Goal: Navigation & Orientation: Find specific page/section

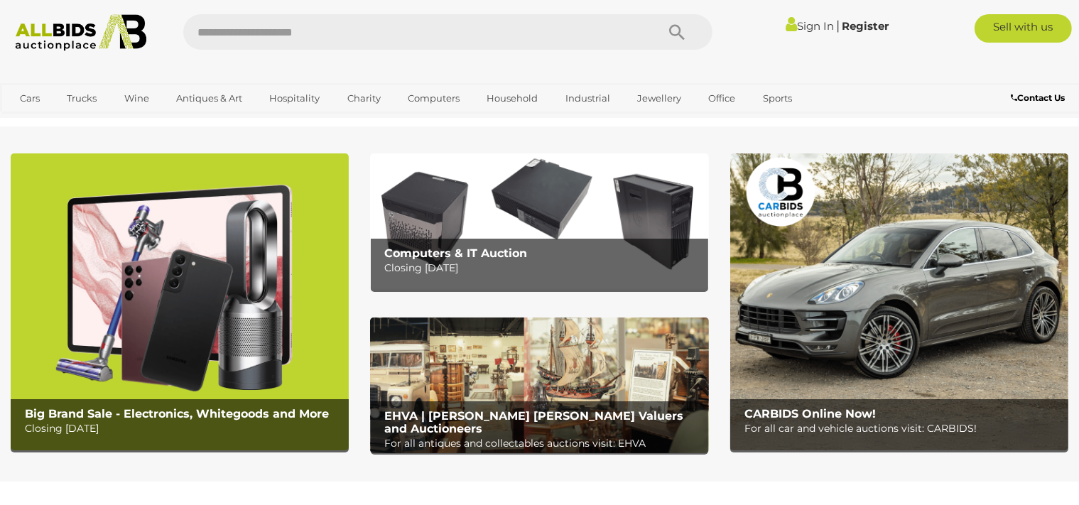
click at [230, 298] on img at bounding box center [180, 301] width 338 height 296
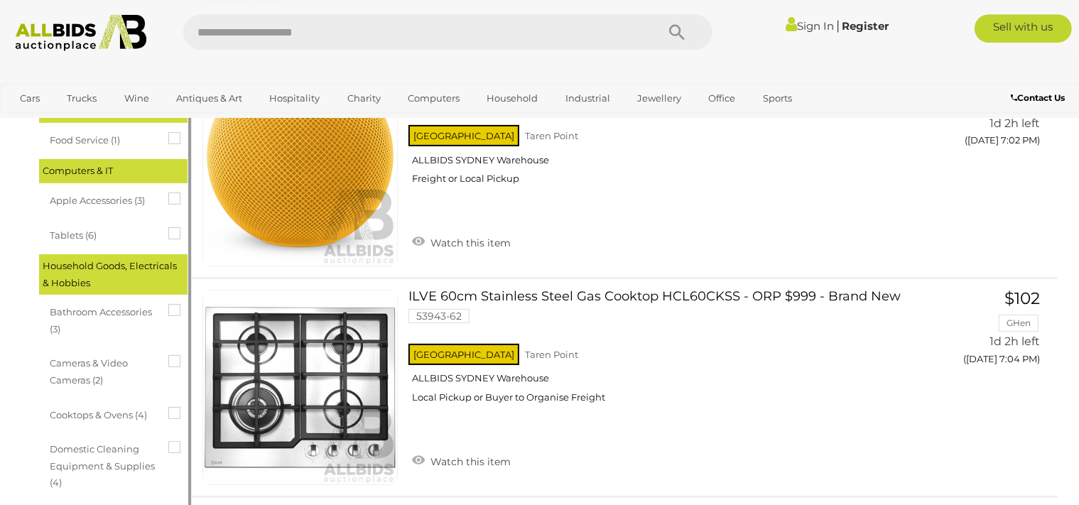
scroll to position [374, 0]
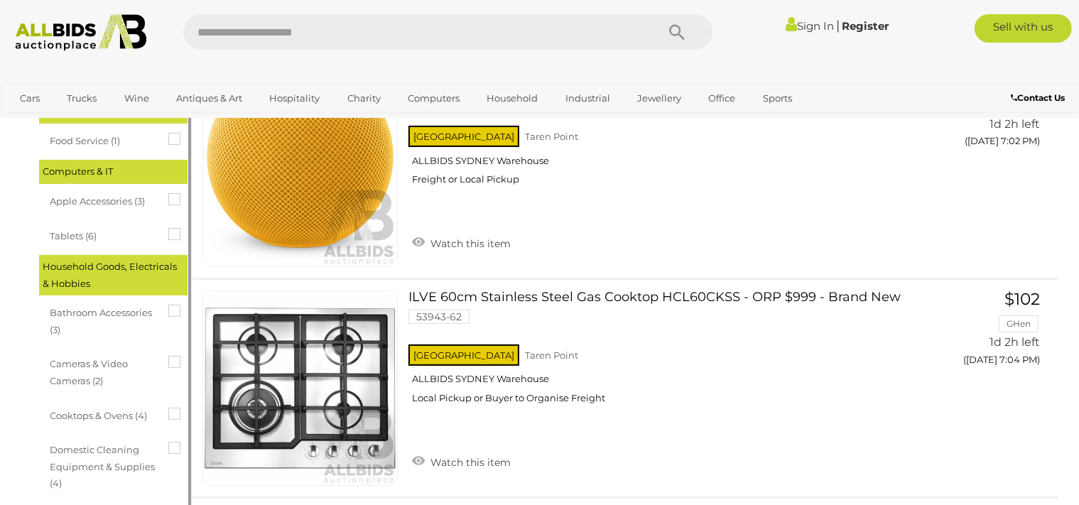
click at [67, 234] on span "Tablets (6)" at bounding box center [103, 234] width 107 height 20
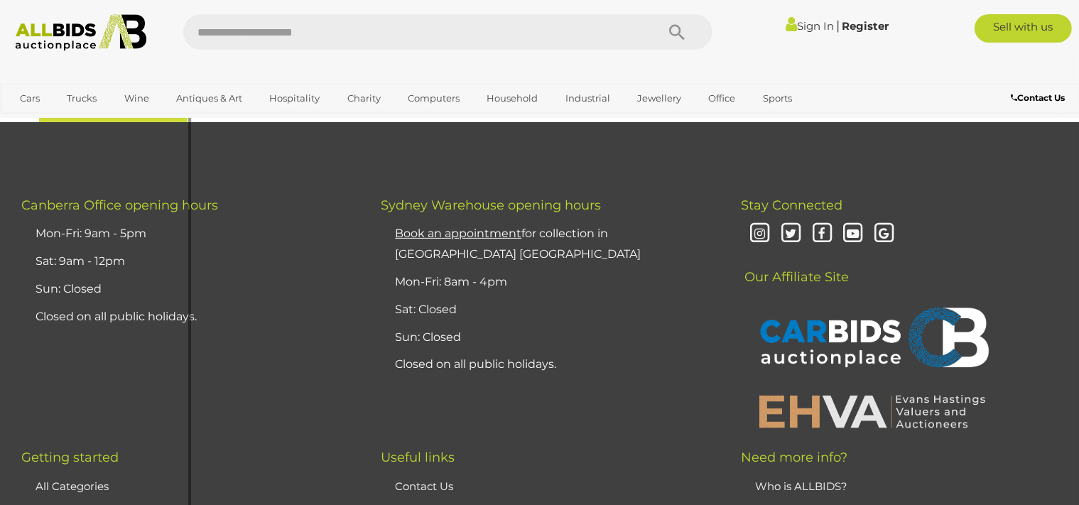
scroll to position [0, 0]
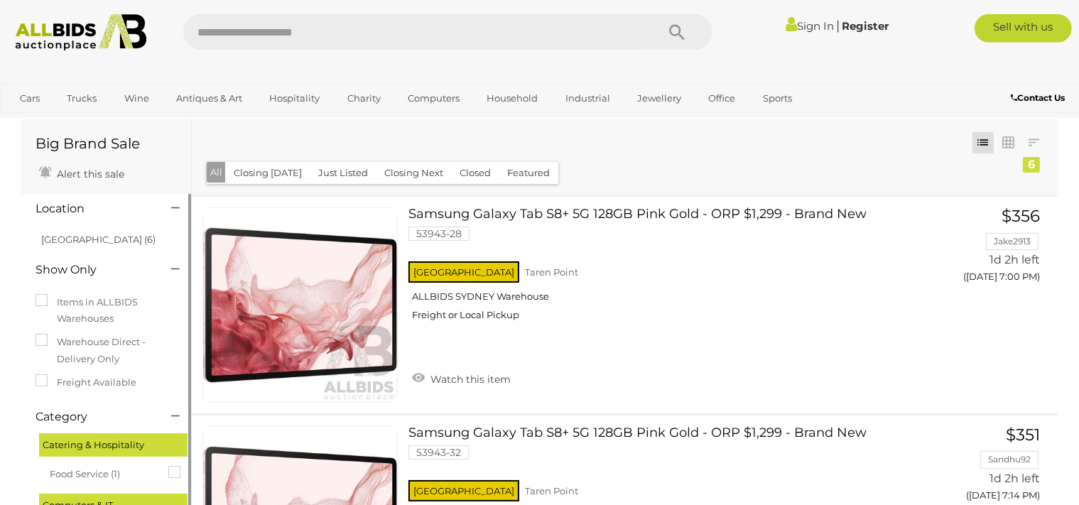
scroll to position [20, 0]
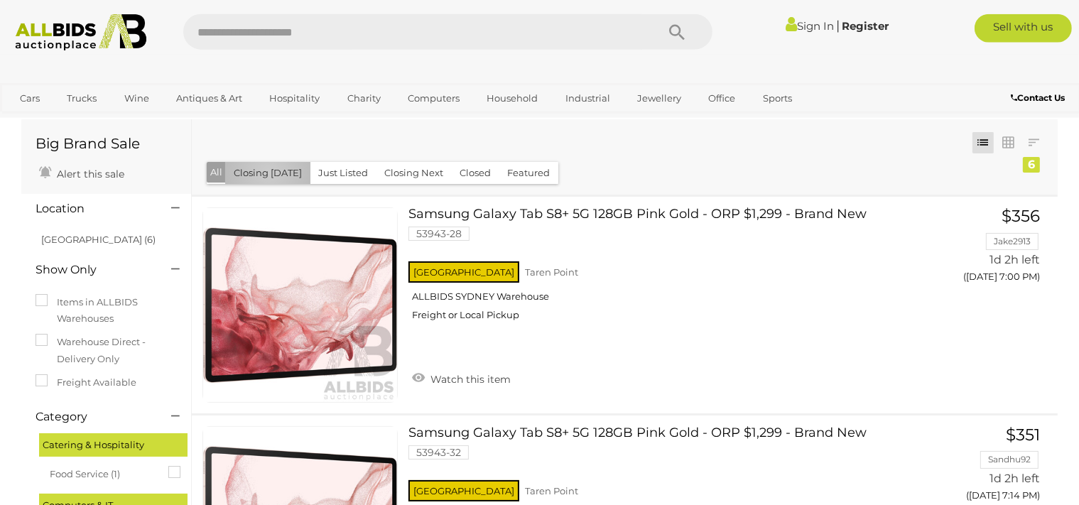
click at [268, 173] on button "Closing [DATE]" at bounding box center [267, 173] width 85 height 22
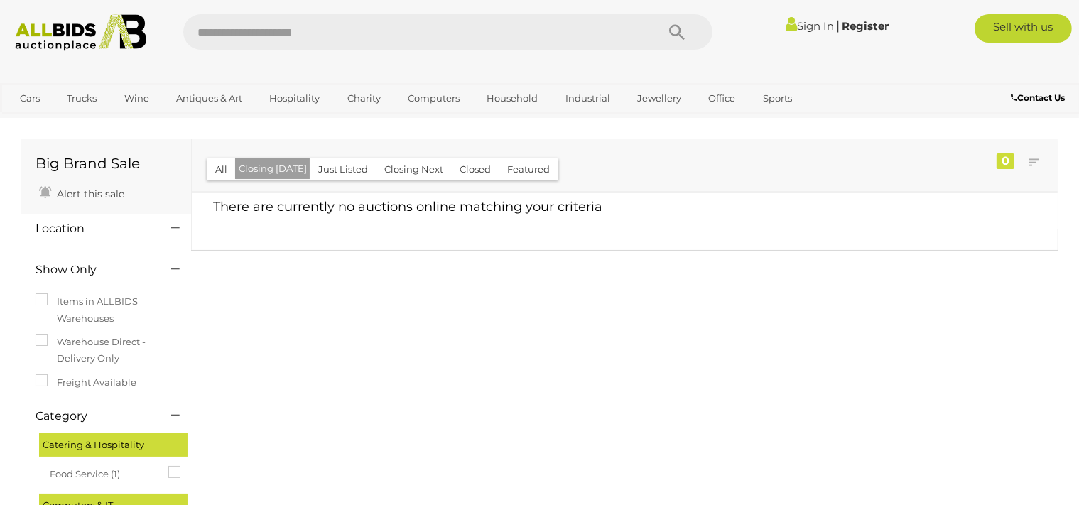
click at [416, 166] on button "Closing Next" at bounding box center [414, 169] width 76 height 22
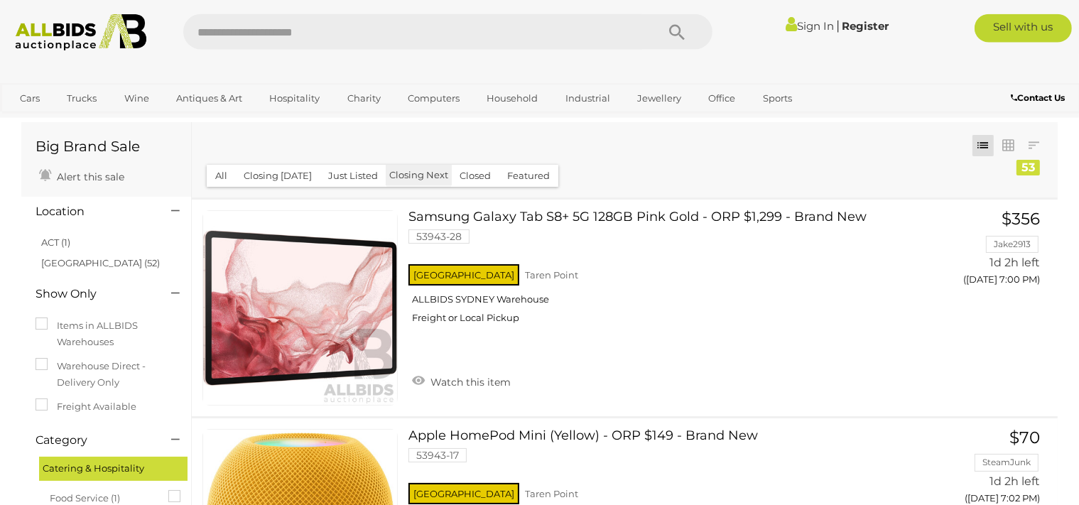
scroll to position [280, 0]
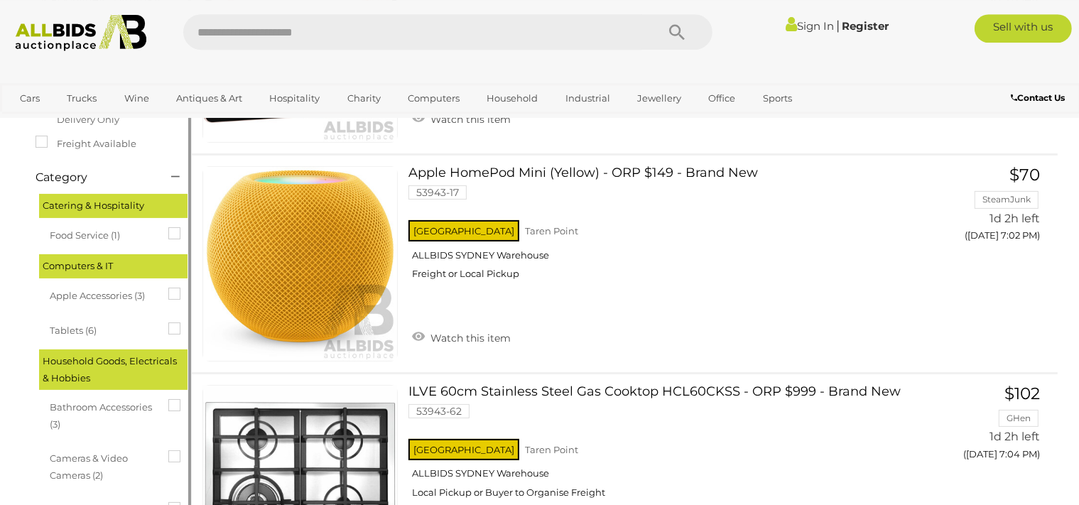
click at [101, 293] on span "Apple Accessories (3)" at bounding box center [103, 294] width 107 height 20
click at [101, 295] on span "Apple Accessories (3)" at bounding box center [103, 294] width 107 height 20
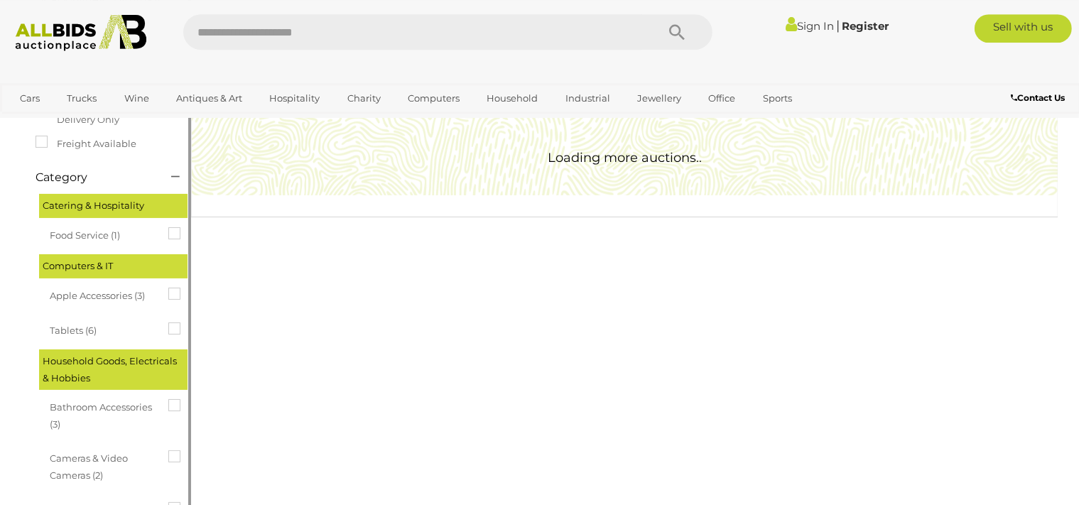
scroll to position [0, 0]
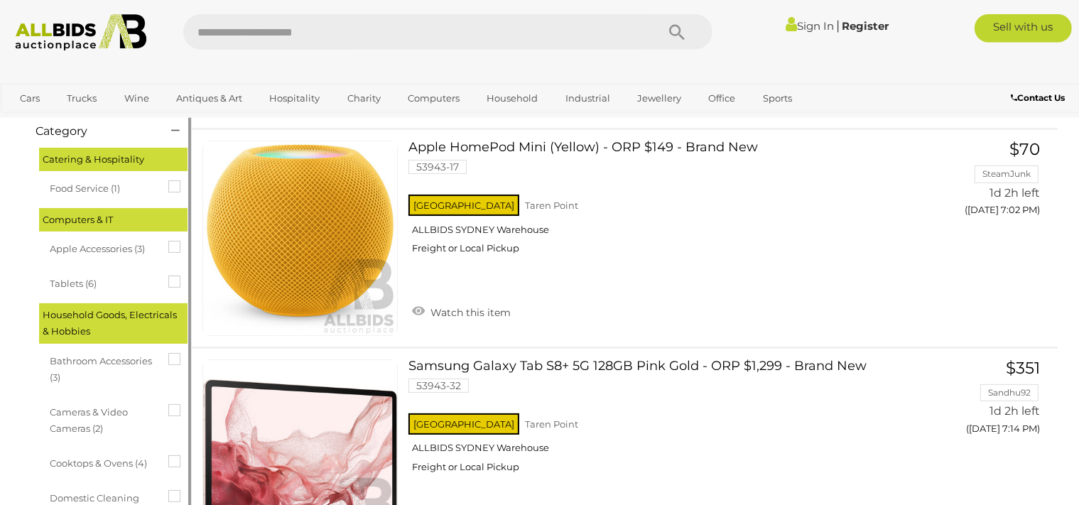
scroll to position [305, 0]
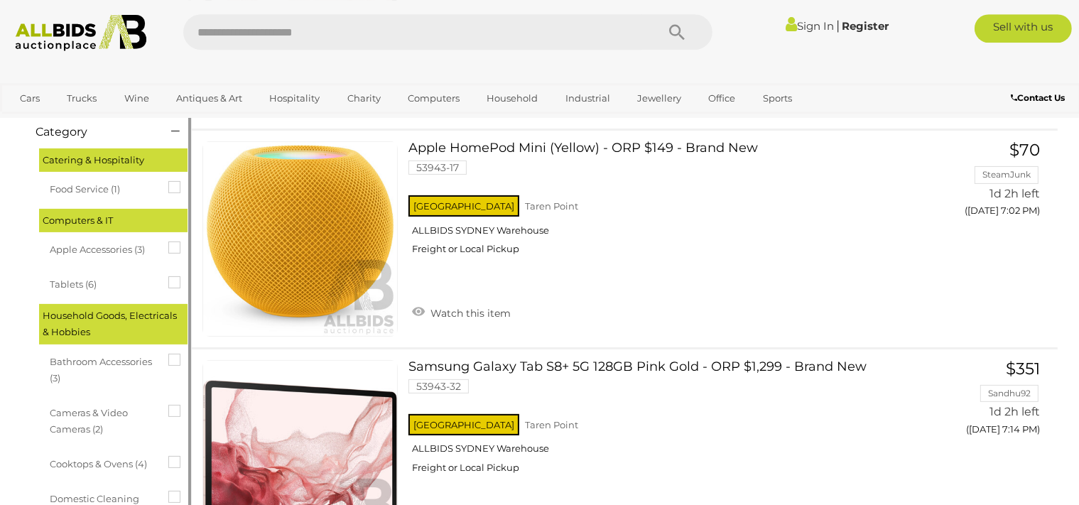
click at [109, 246] on span "Apple Accessories (3)" at bounding box center [103, 248] width 107 height 20
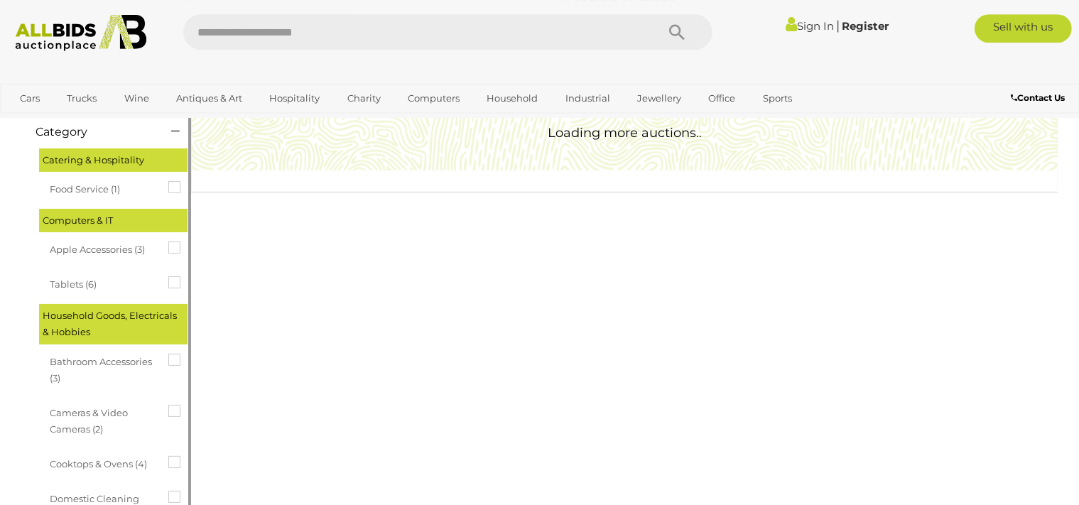
scroll to position [0, 0]
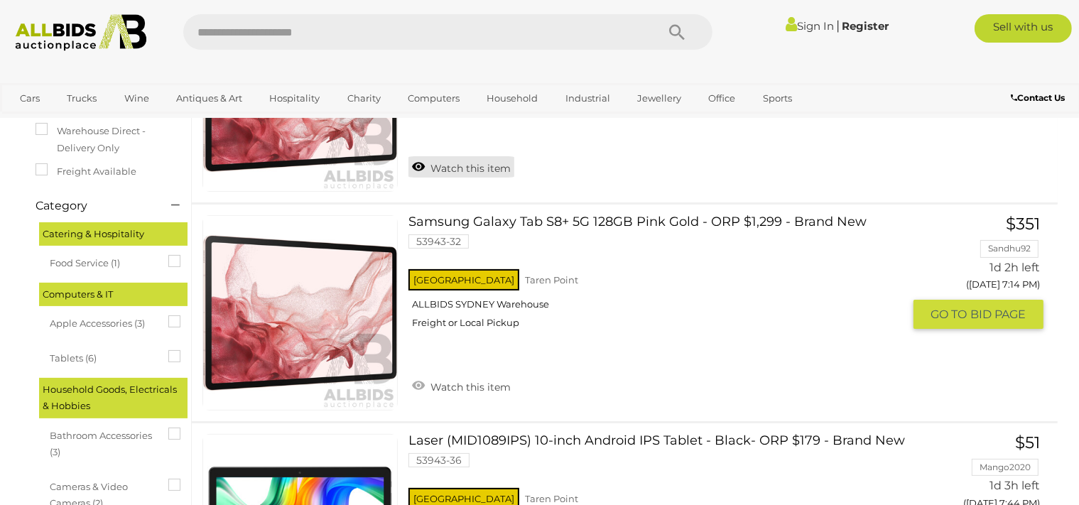
scroll to position [233, 0]
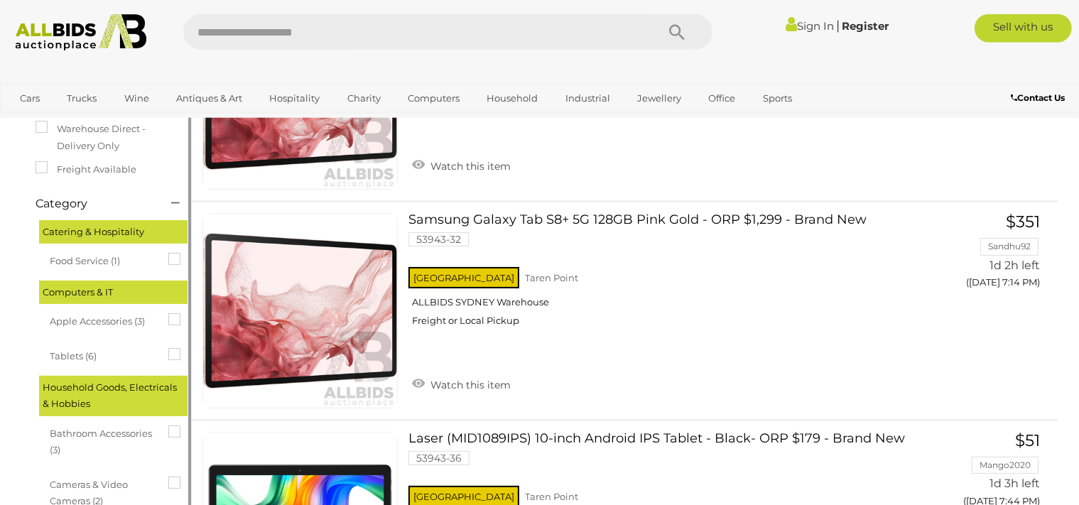
click at [81, 320] on span "Apple Accessories (3)" at bounding box center [103, 320] width 107 height 20
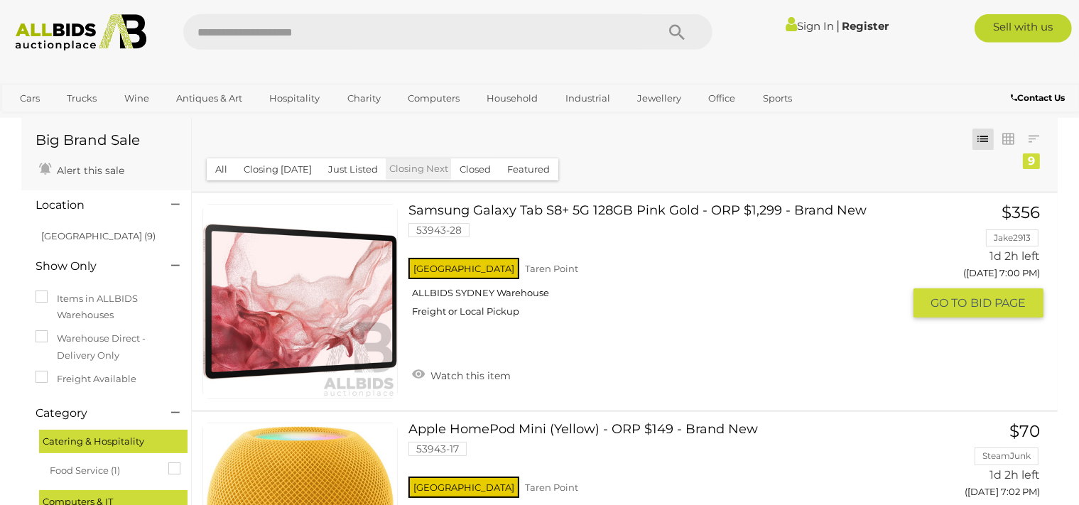
scroll to position [24, 0]
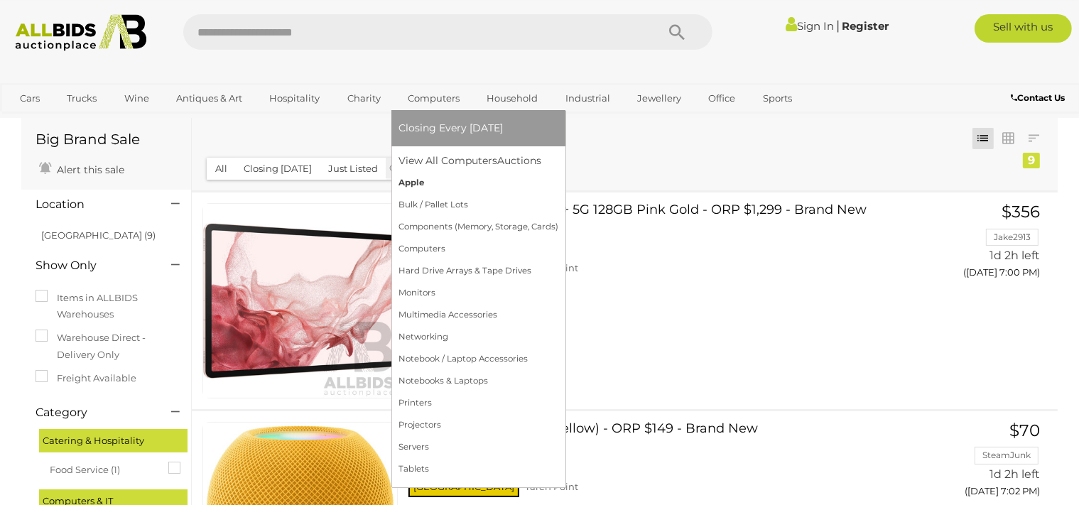
click at [411, 187] on link "Apple" at bounding box center [478, 183] width 160 height 22
